Goal: Check status: Check status

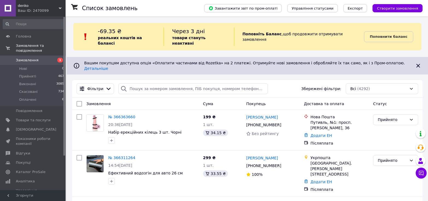
click at [33, 58] on span "Замовлення" at bounding box center [27, 60] width 23 height 5
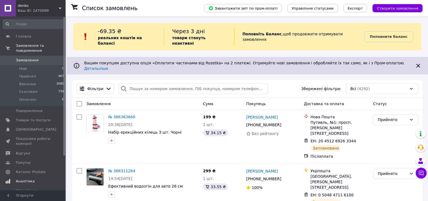
click at [26, 179] on span "Аналітика" at bounding box center [25, 181] width 19 height 5
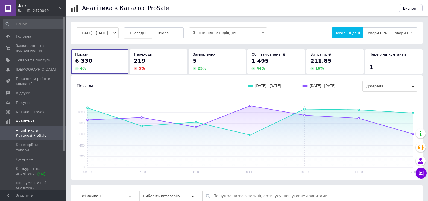
click at [150, 38] on button "Сьогодні" at bounding box center [138, 32] width 28 height 11
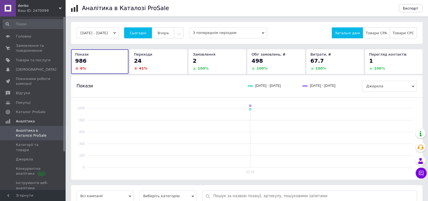
click at [171, 41] on div "12.10.2025 - 12.10.2025 Сьогодні Вчора ... З попереднім періодом Загальні дані …" at bounding box center [247, 33] width 352 height 22
click at [141, 33] on span "Сьогодні" at bounding box center [138, 33] width 17 height 4
